Goal: Task Accomplishment & Management: Manage account settings

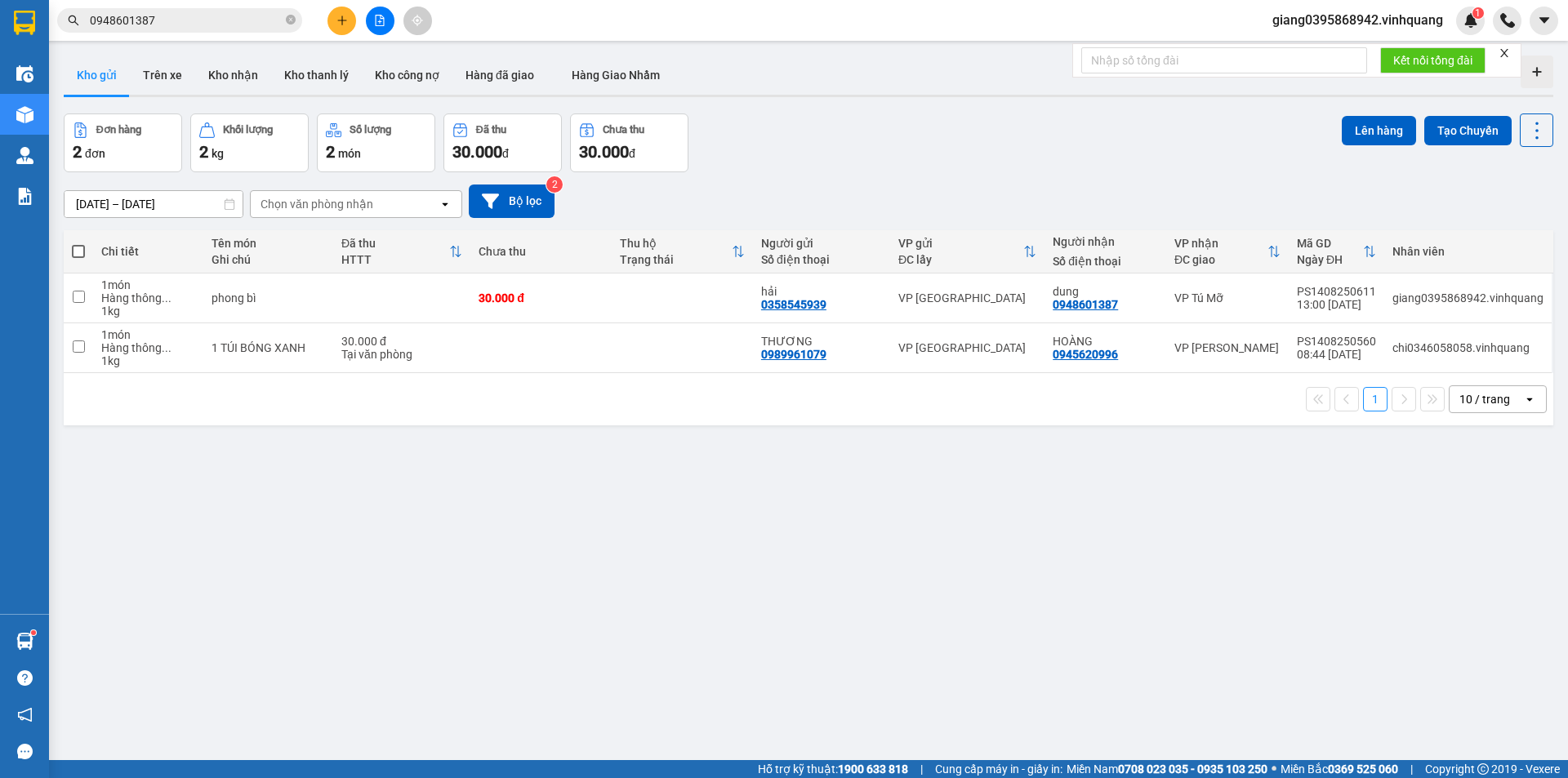
click at [1379, 24] on span "giang0395868942.vinhquang" at bounding box center [1357, 20] width 197 height 21
click at [1327, 54] on span "Đăng xuất" at bounding box center [1364, 50] width 162 height 18
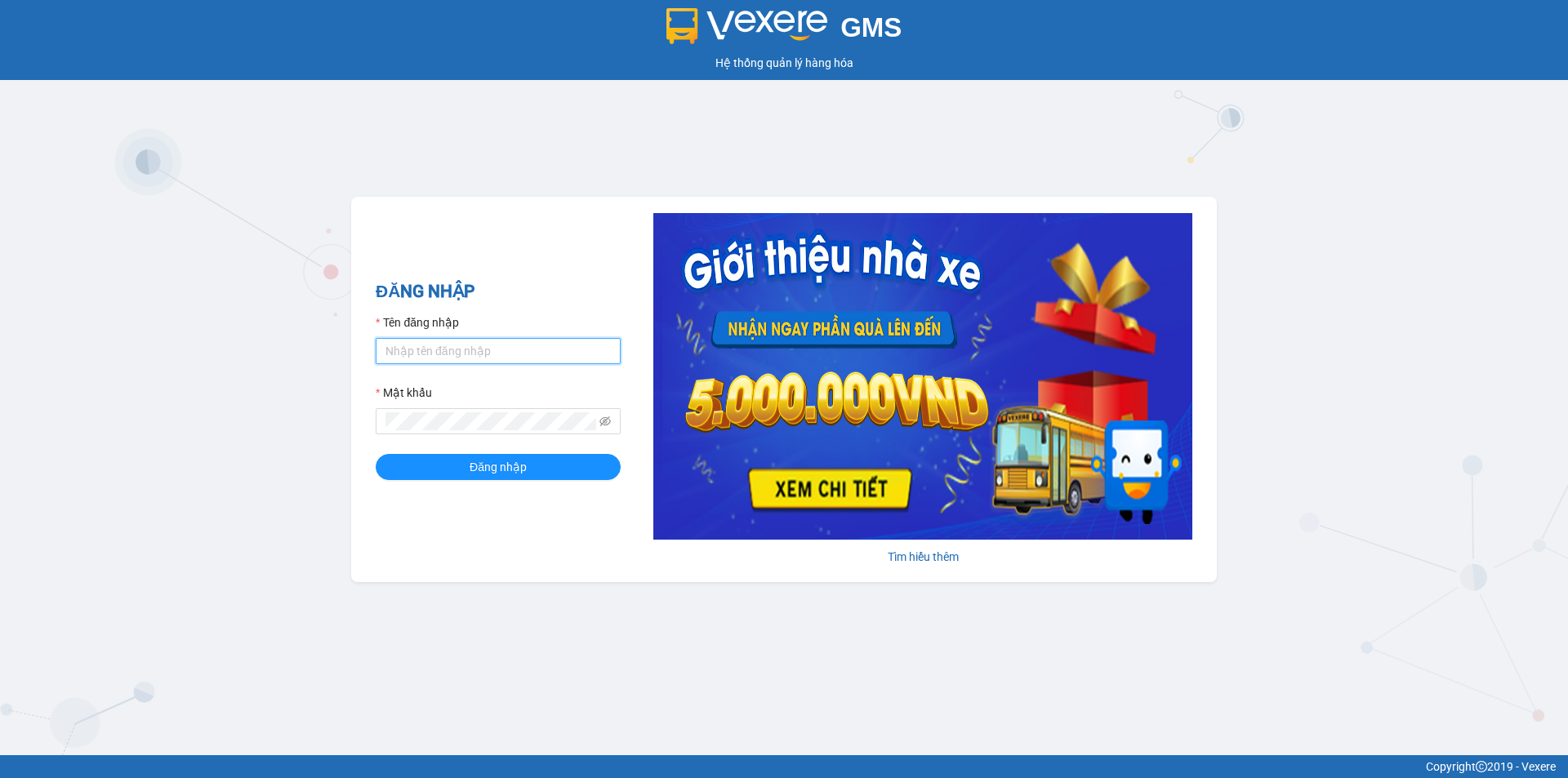
click at [477, 351] on input "Tên đăng nhập" at bounding box center [498, 351] width 245 height 26
type input "quy0946071983.vinhquang"
click at [610, 419] on icon "eye-invisible" at bounding box center [605, 421] width 12 height 12
click at [528, 467] on button "Đăng nhập" at bounding box center [498, 467] width 245 height 26
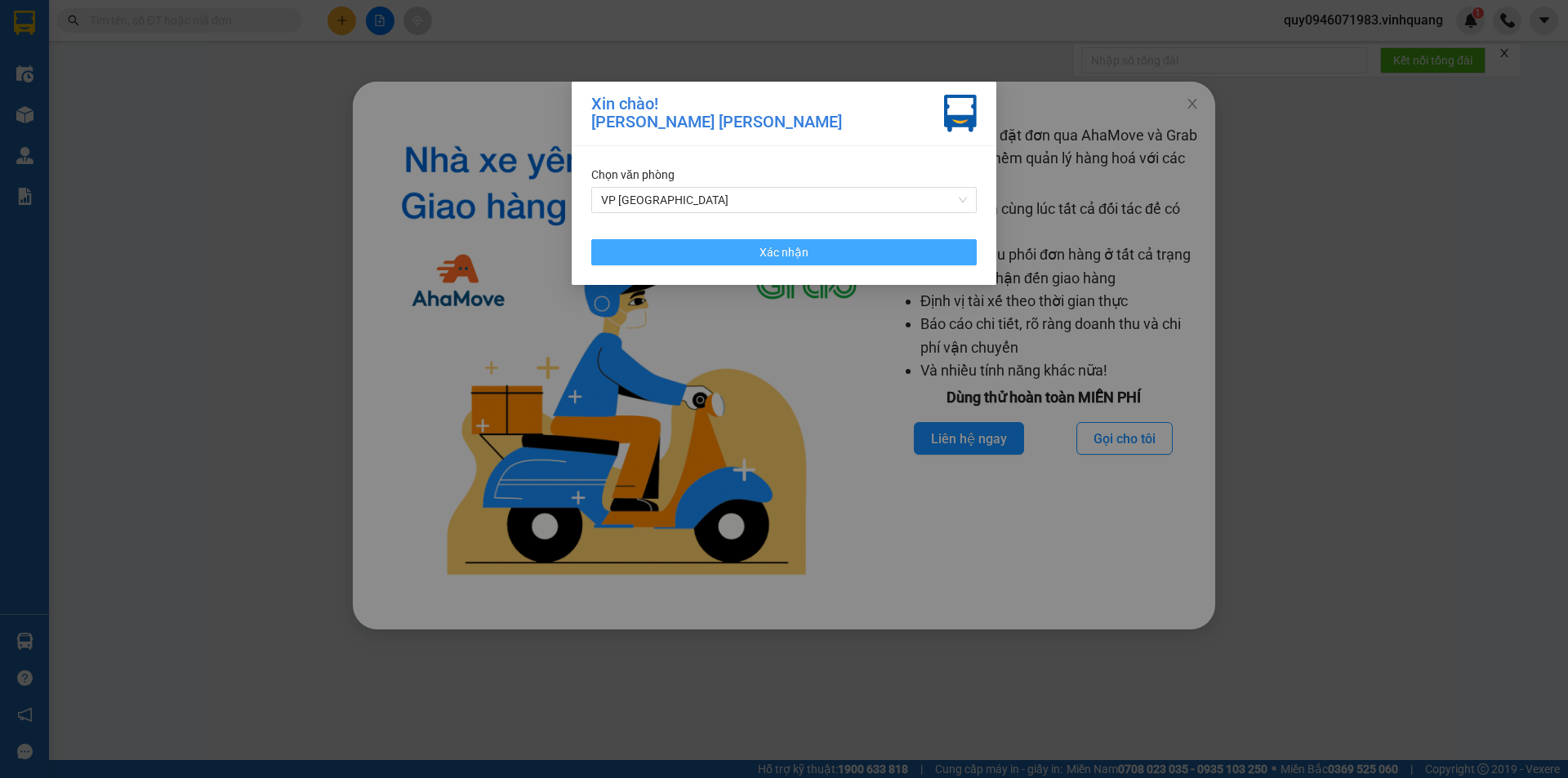
drag, startPoint x: 844, startPoint y: 247, endPoint x: 855, endPoint y: 246, distance: 11.0
click at [847, 247] on button "Xác nhận" at bounding box center [784, 252] width 386 height 26
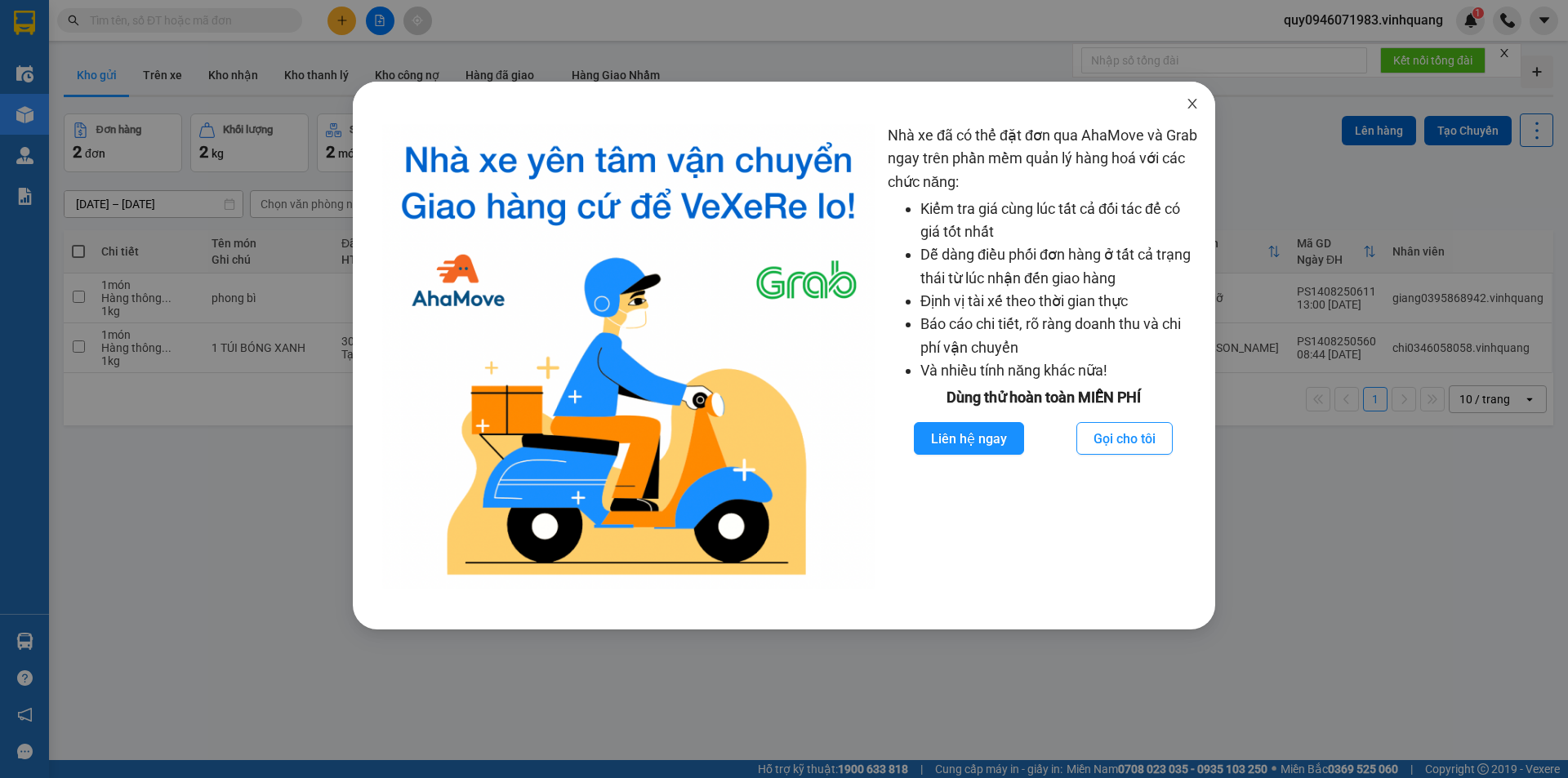
click at [1189, 103] on icon "close" at bounding box center [1191, 103] width 13 height 13
